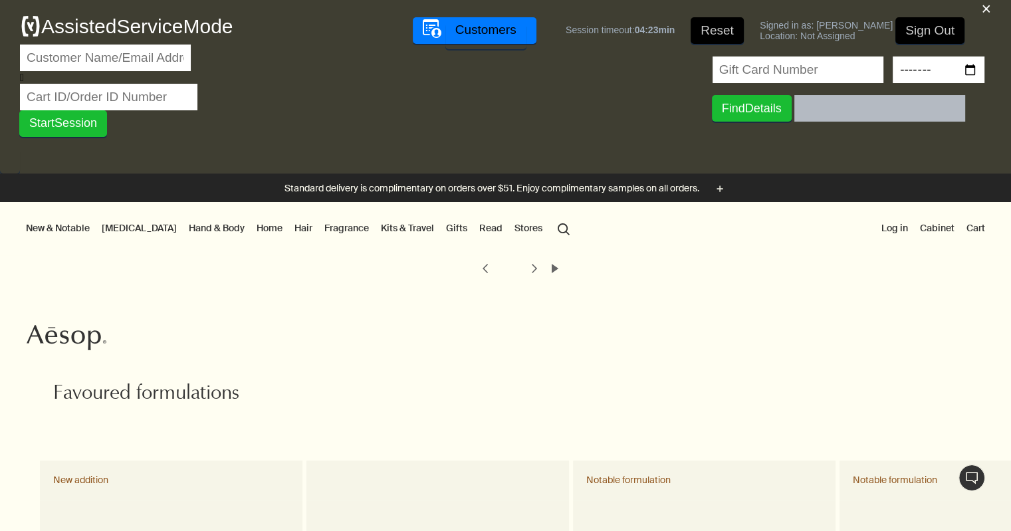
click at [140, 62] on input "text" at bounding box center [105, 58] width 171 height 27
paste input "stephen.a.serrao@gmail.com"
type input "stephen.a.serrao@gmail.com"
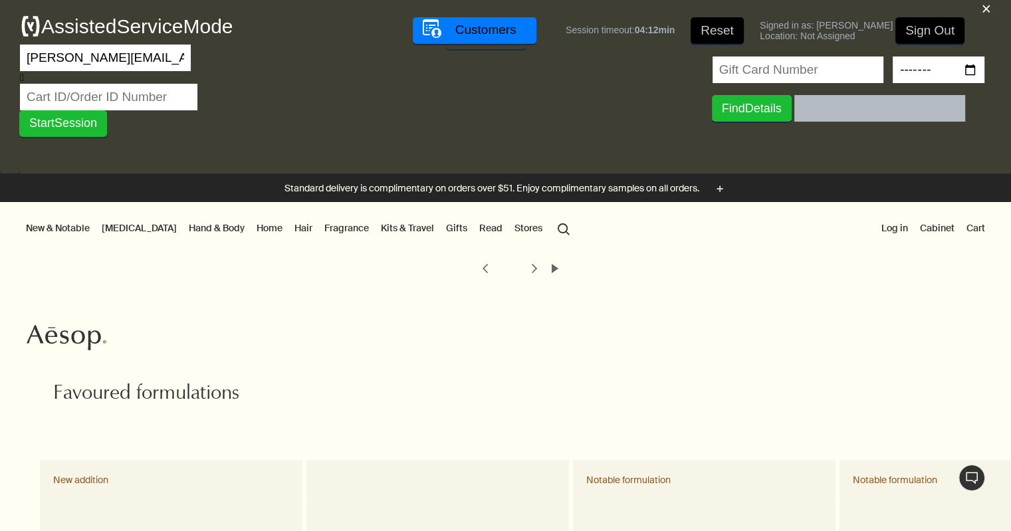
click at [156, 86] on input "text" at bounding box center [109, 97] width 178 height 27
paste input "29554097"
type input "29554097"
click at [19, 110] on button "Start Session" at bounding box center [63, 123] width 88 height 27
click at [156, 56] on input "stephen.a.serrao@gmail.com" at bounding box center [105, 58] width 171 height 27
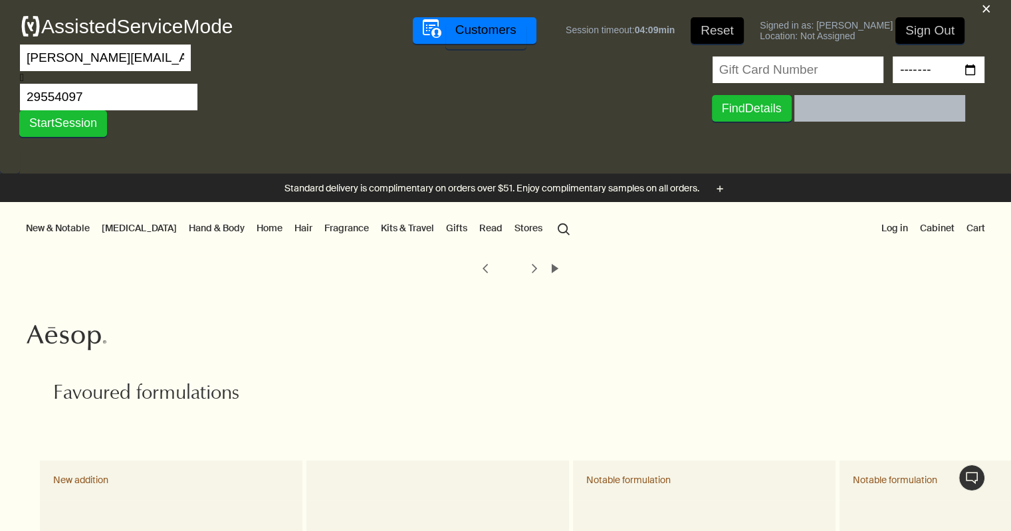
click at [19, 110] on button "Start Session" at bounding box center [63, 123] width 88 height 27
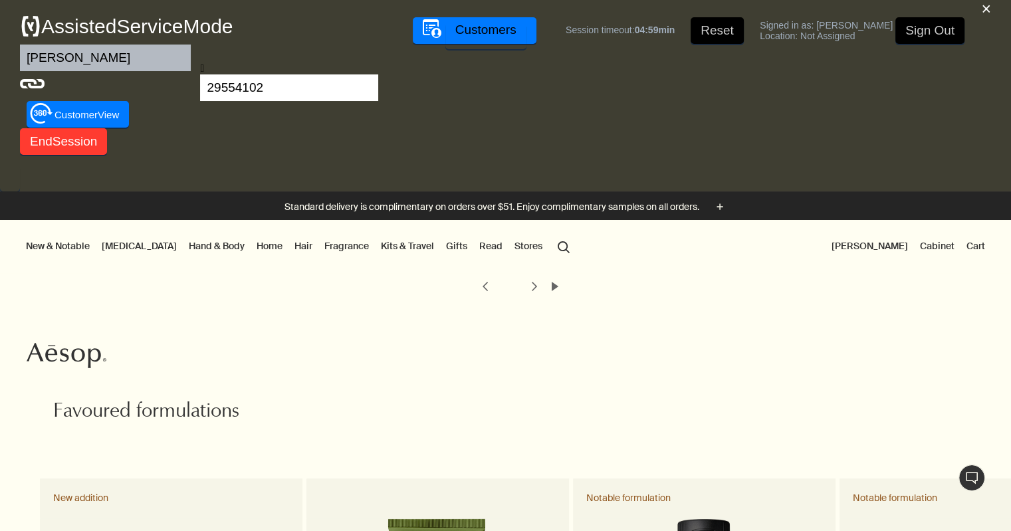
click at [868, 245] on button "[PERSON_NAME]" at bounding box center [870, 245] width 82 height 17
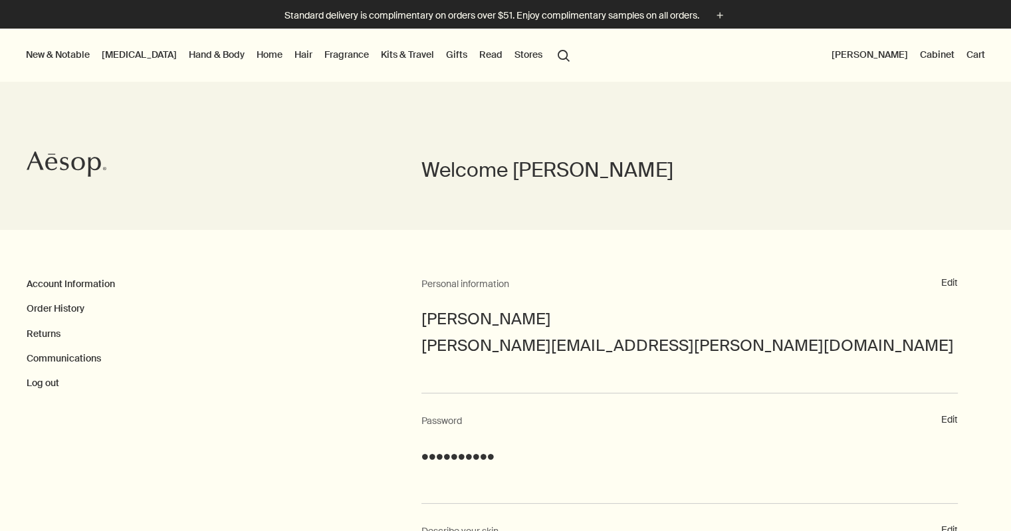
click at [55, 297] on ul "Account Information Order History Returns Communications Log out" at bounding box center [224, 334] width 395 height 114
click at [59, 308] on link "Order History" at bounding box center [56, 309] width 58 height 12
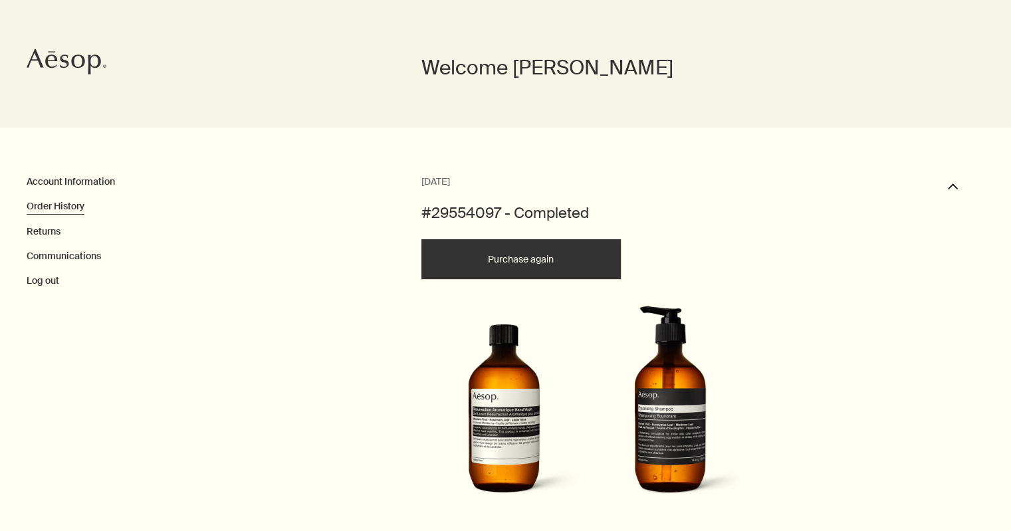
scroll to position [186, 0]
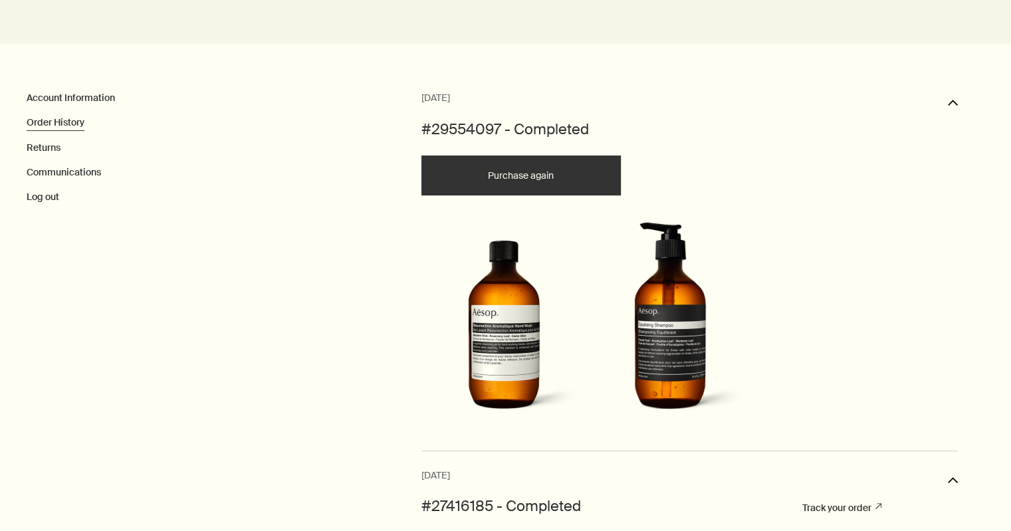
click at [512, 176] on button "Purchase again" at bounding box center [522, 176] width 200 height 40
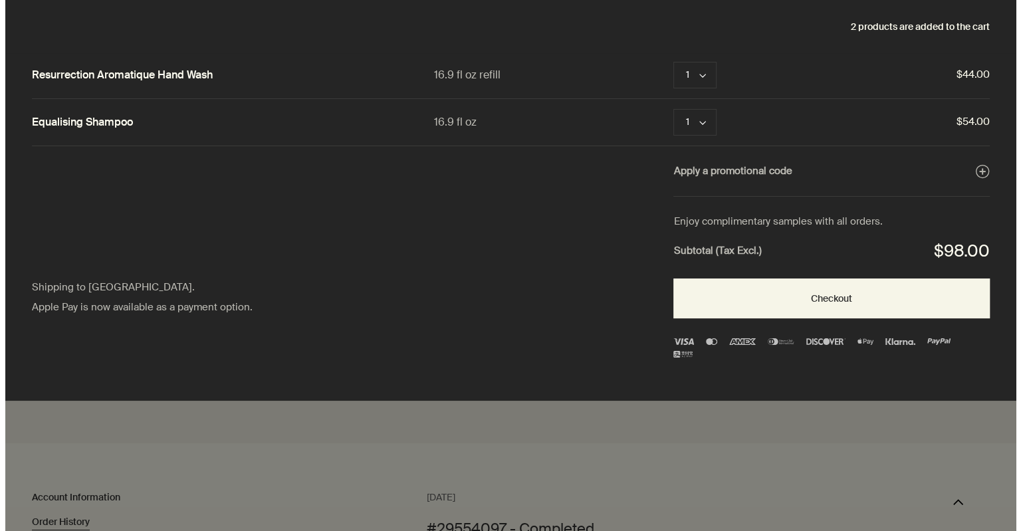
scroll to position [0, 0]
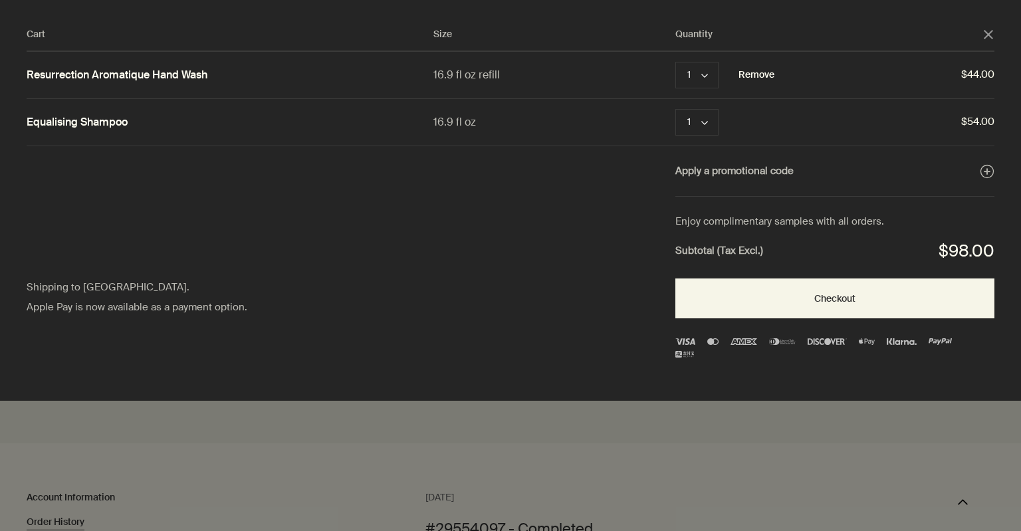
click at [756, 71] on button "Remove" at bounding box center [757, 75] width 36 height 16
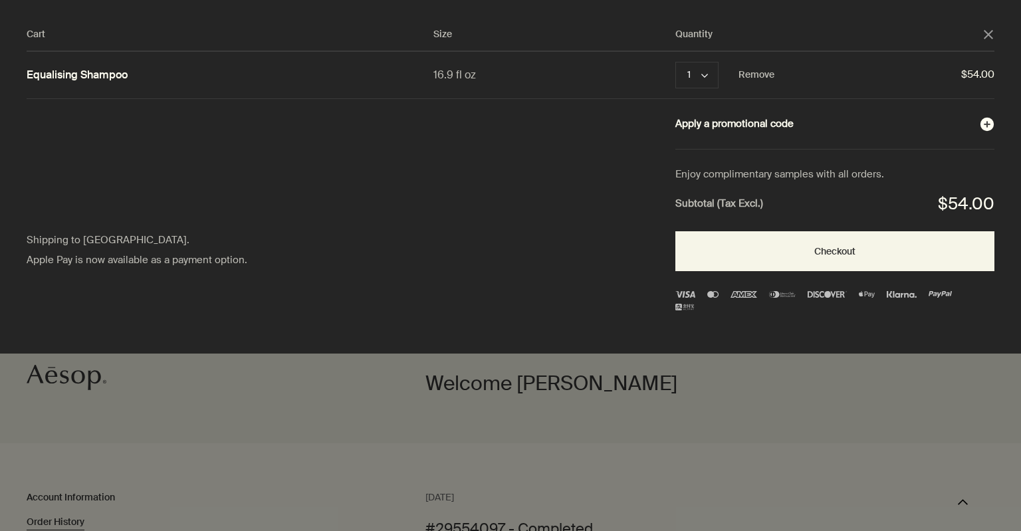
click at [774, 126] on button "Apply a promotional code plusAndCloseWithCircle" at bounding box center [835, 124] width 319 height 17
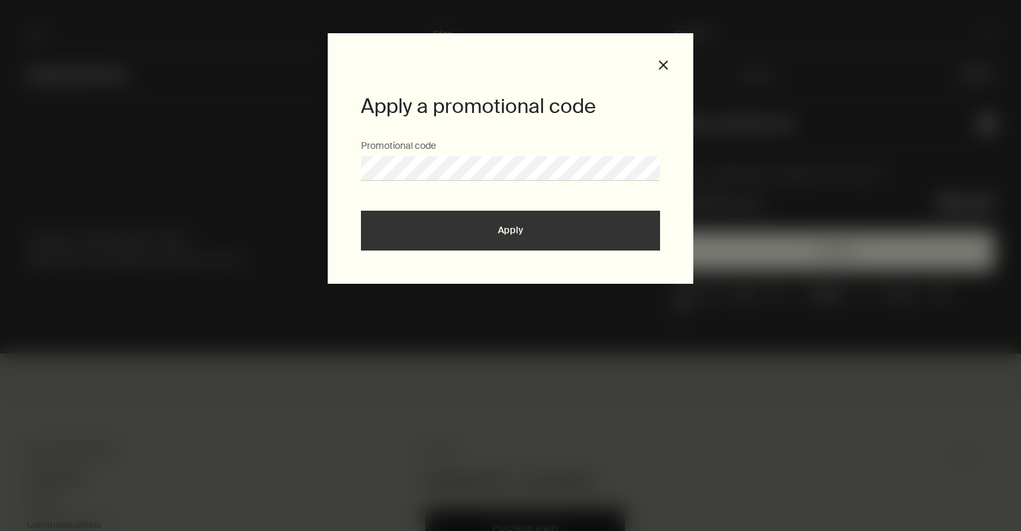
click at [361, 211] on button "Apply" at bounding box center [510, 231] width 299 height 40
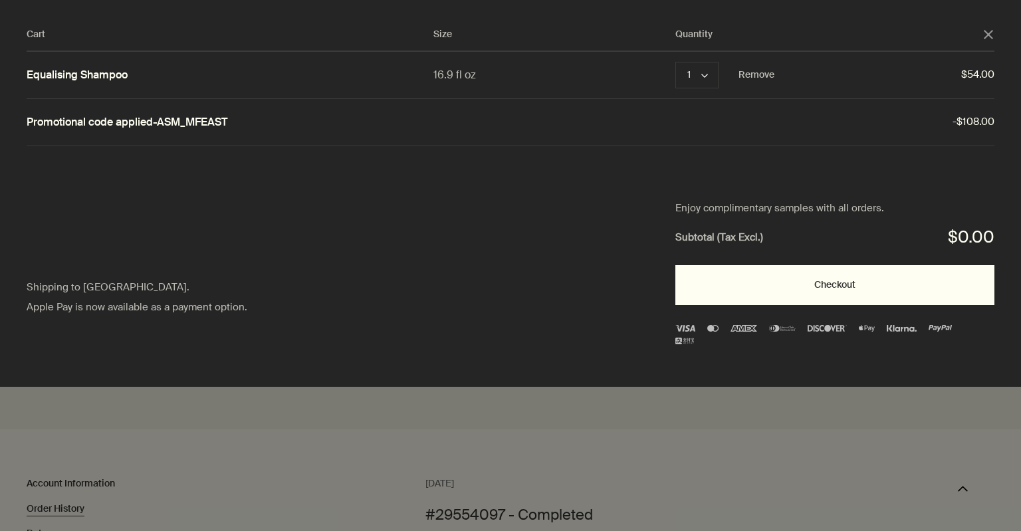
click at [800, 286] on button "Checkout" at bounding box center [835, 285] width 319 height 40
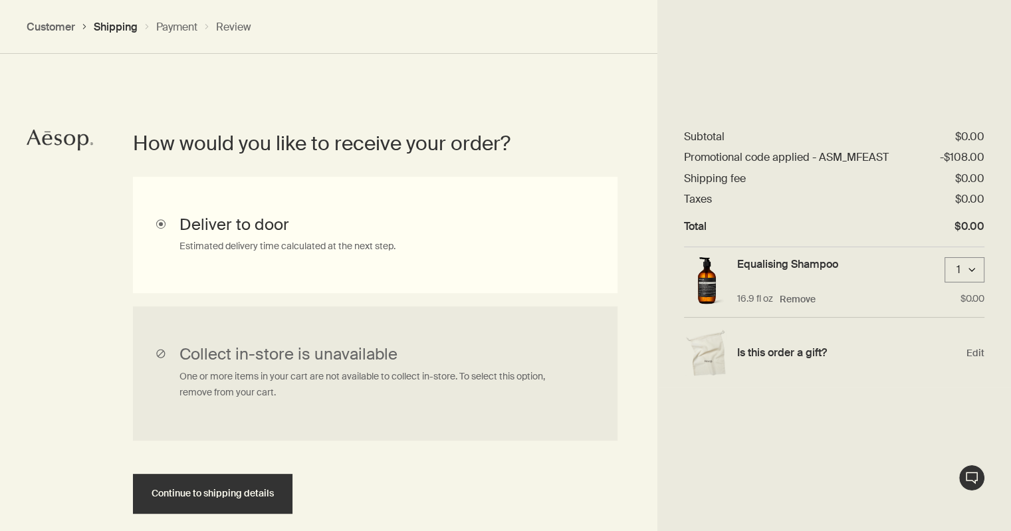
scroll to position [489, 0]
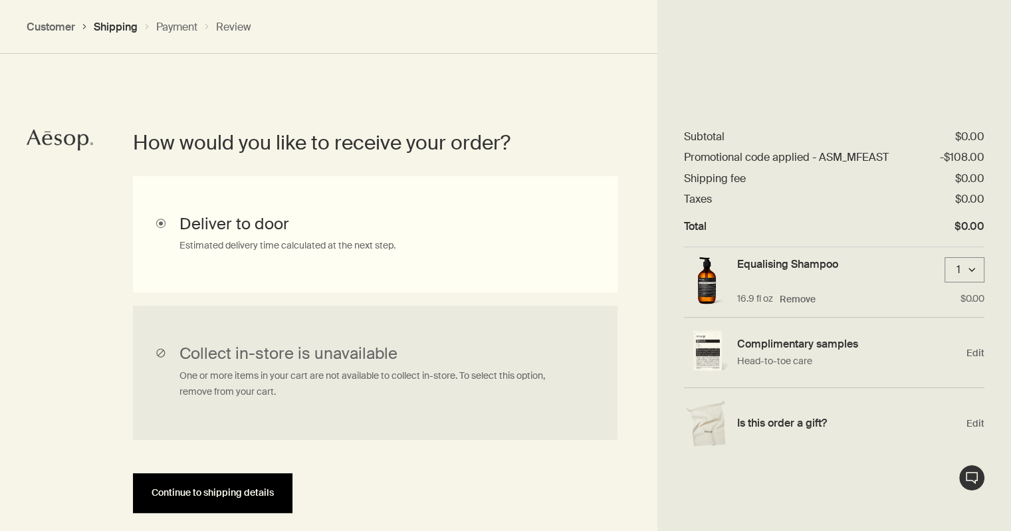
click at [207, 502] on button "Continue to shipping details" at bounding box center [213, 493] width 160 height 40
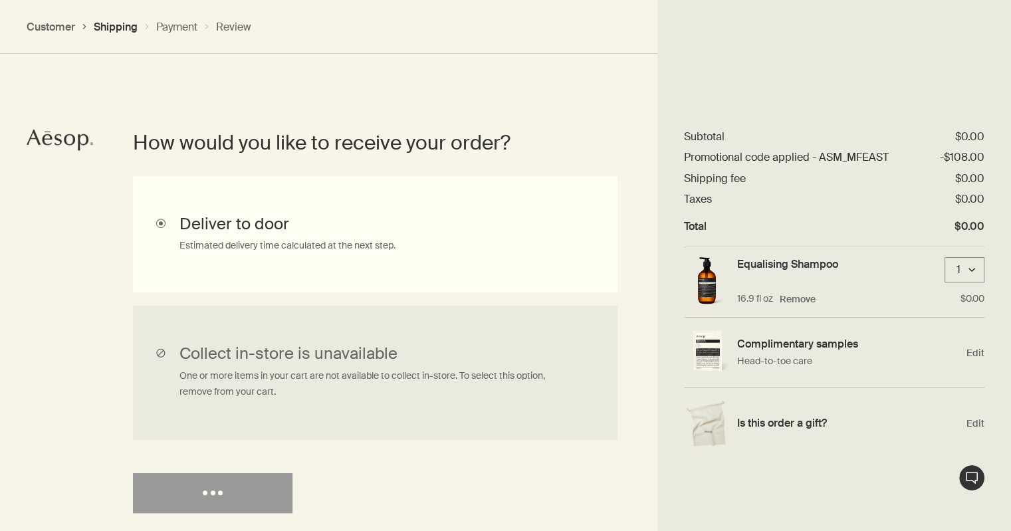
select select "US"
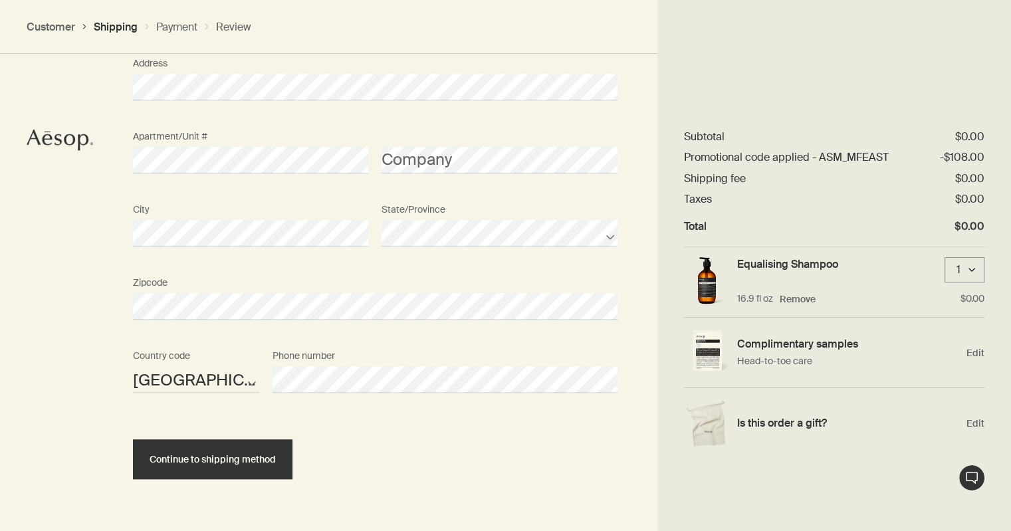
scroll to position [1075, 0]
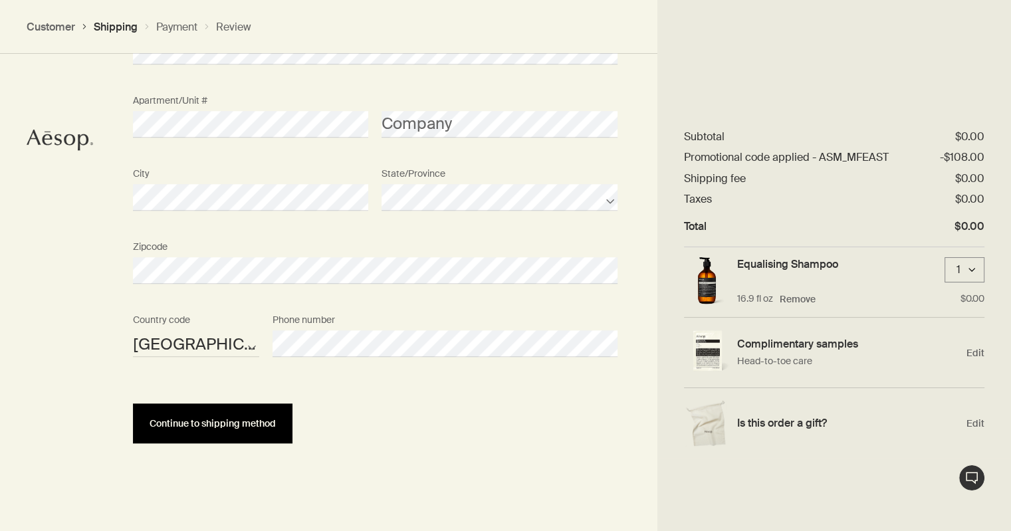
click at [206, 422] on span "Continue to shipping method" at bounding box center [213, 424] width 126 height 10
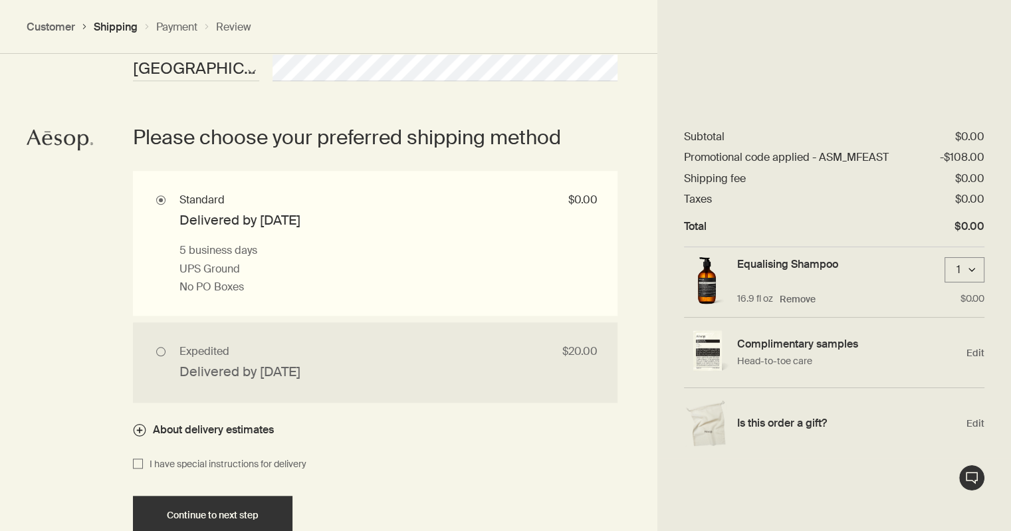
scroll to position [1351, 0]
click at [197, 497] on button "Continue to next step" at bounding box center [213, 515] width 160 height 40
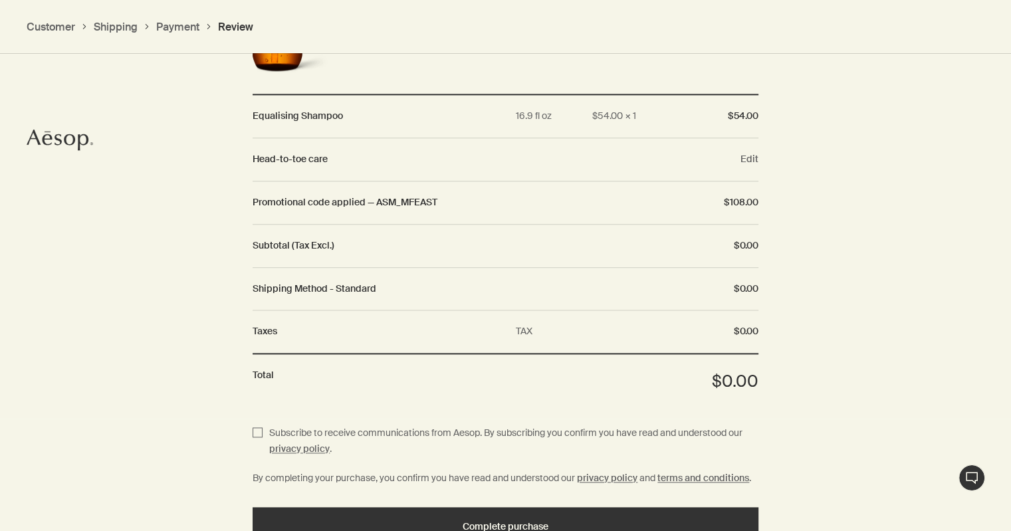
scroll to position [1706, 0]
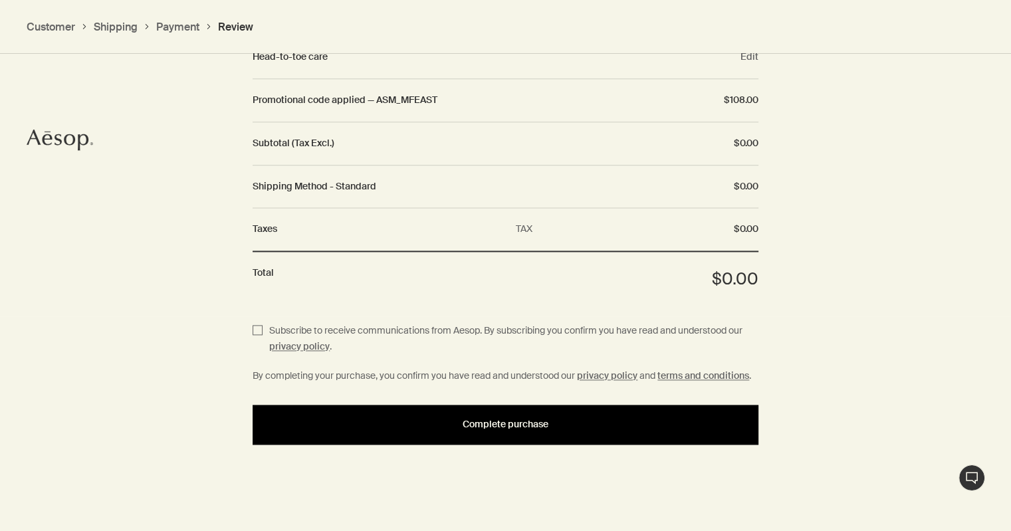
click at [473, 428] on button "Complete purchase" at bounding box center [506, 425] width 506 height 40
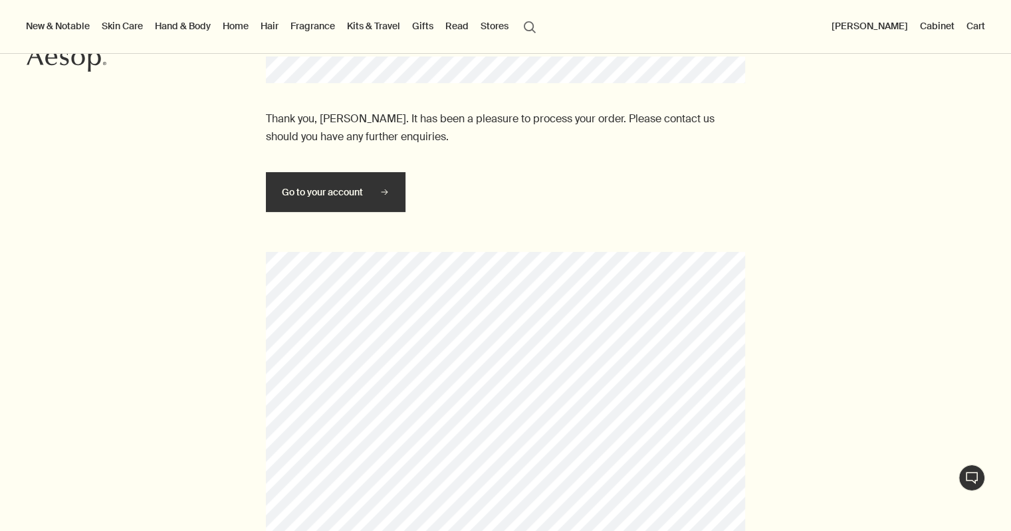
scroll to position [382, 0]
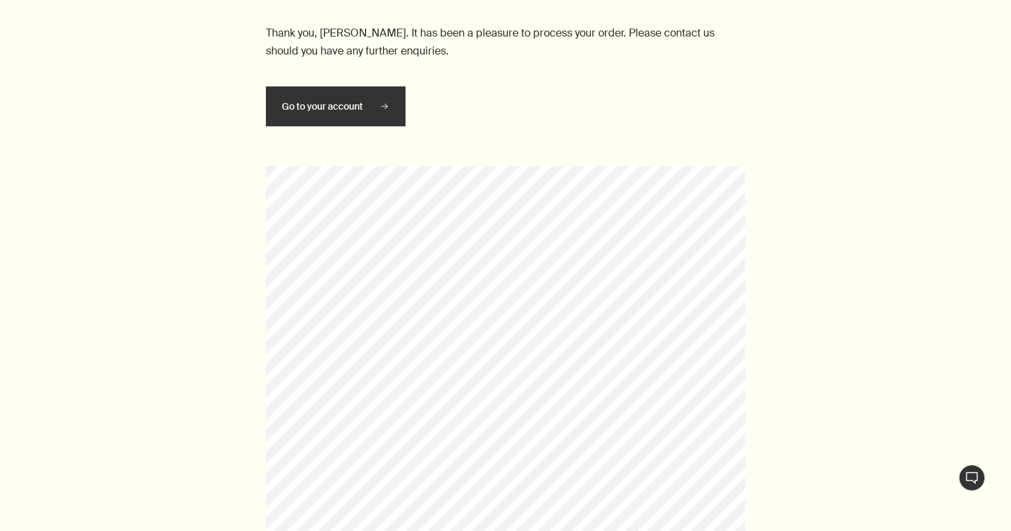
click at [385, 290] on div "Thank you, [PERSON_NAME]. It has been a pleasure to process your order. Please …" at bounding box center [505, 270] width 1011 height 759
